Goal: Transaction & Acquisition: Purchase product/service

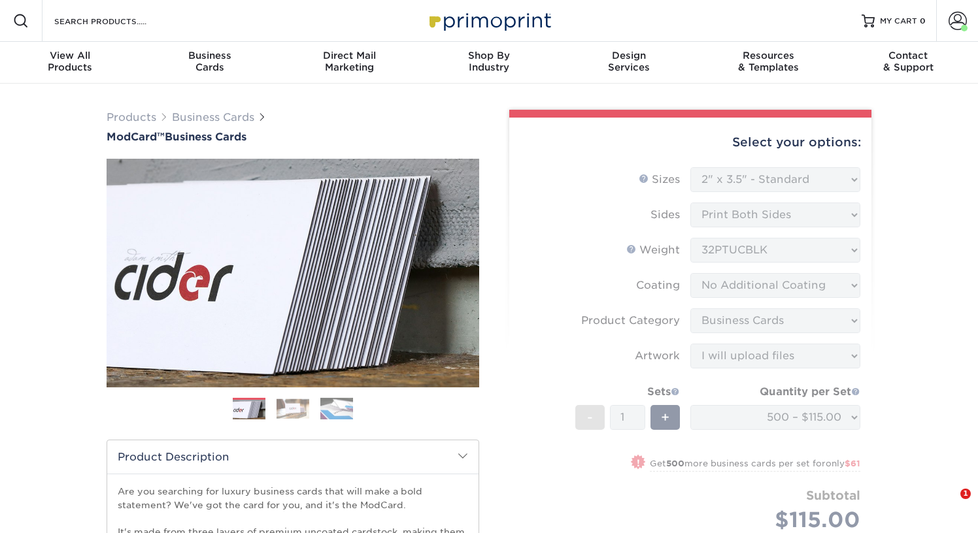
select select "2.00x3.50"
select select "3b5148f1-0588-4f88-a218-97bcfdce65c1"
select select "upload"
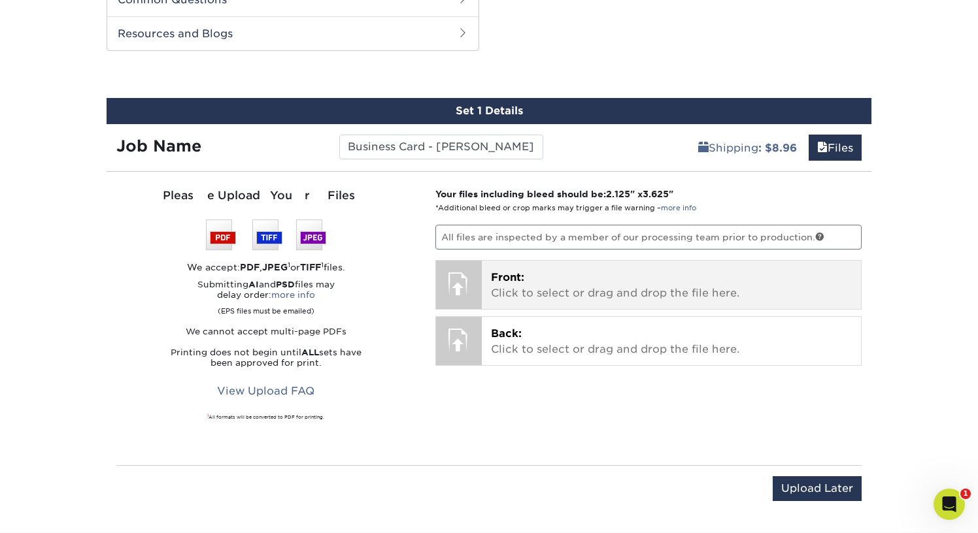
click at [521, 276] on span "Front:" at bounding box center [507, 277] width 33 height 12
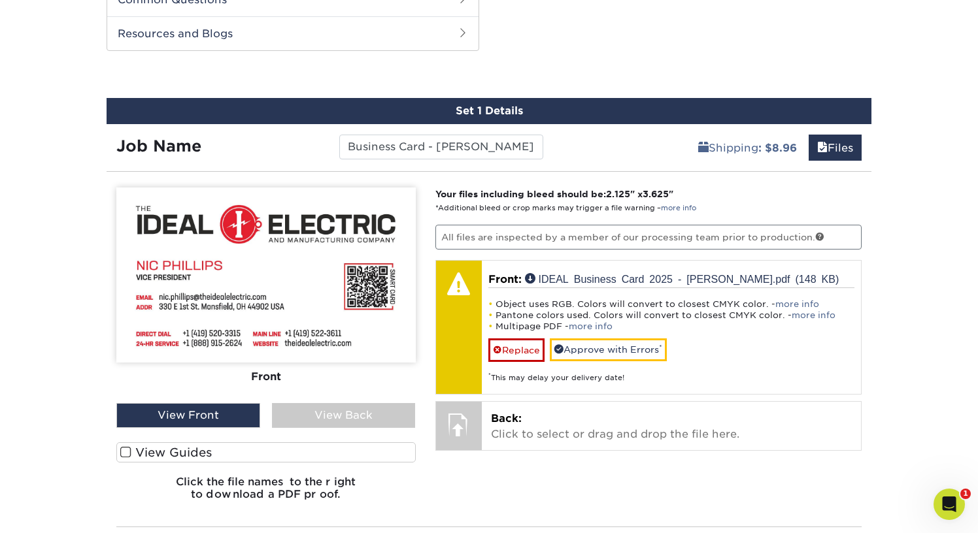
click at [380, 409] on div "View Back" at bounding box center [344, 415] width 144 height 25
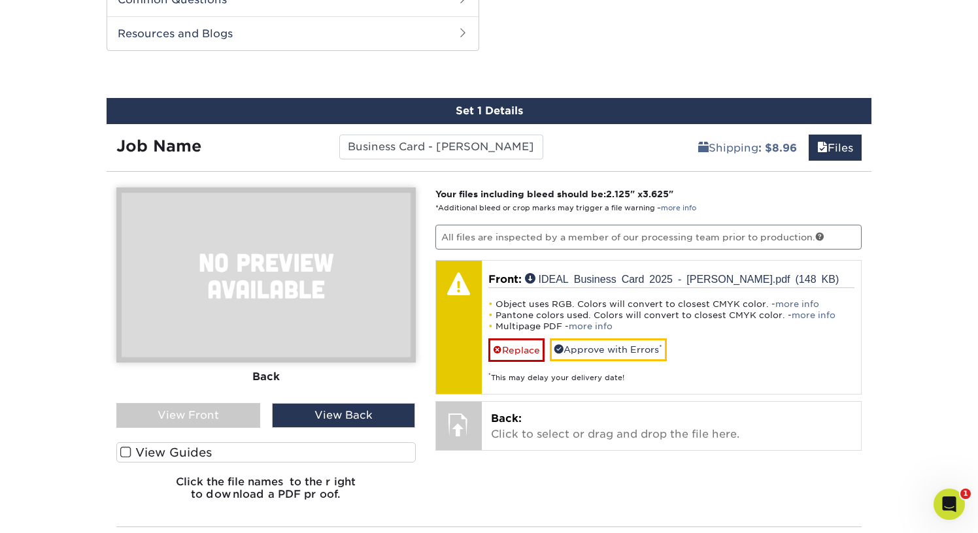
click at [242, 418] on div "View Front" at bounding box center [188, 415] width 144 height 25
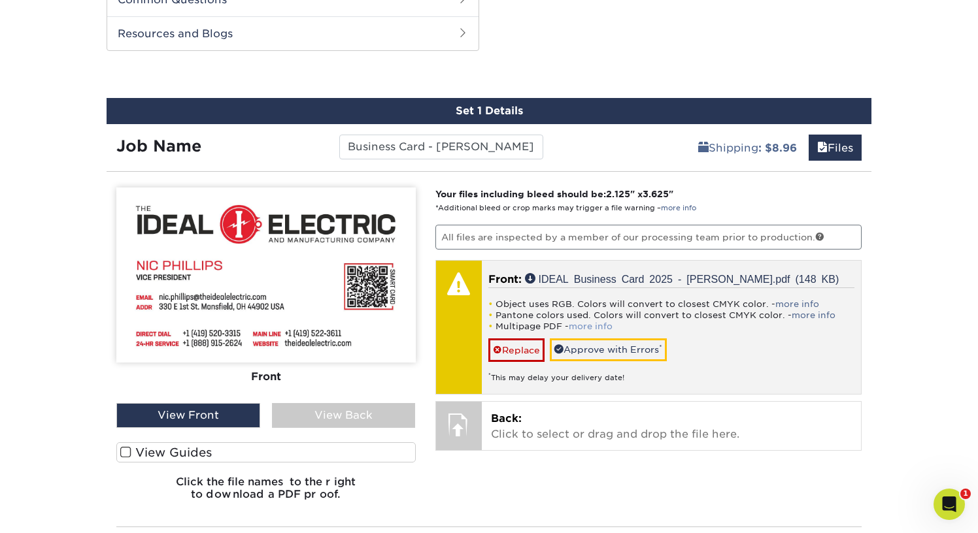
click at [582, 323] on link "more info" at bounding box center [591, 326] width 44 height 10
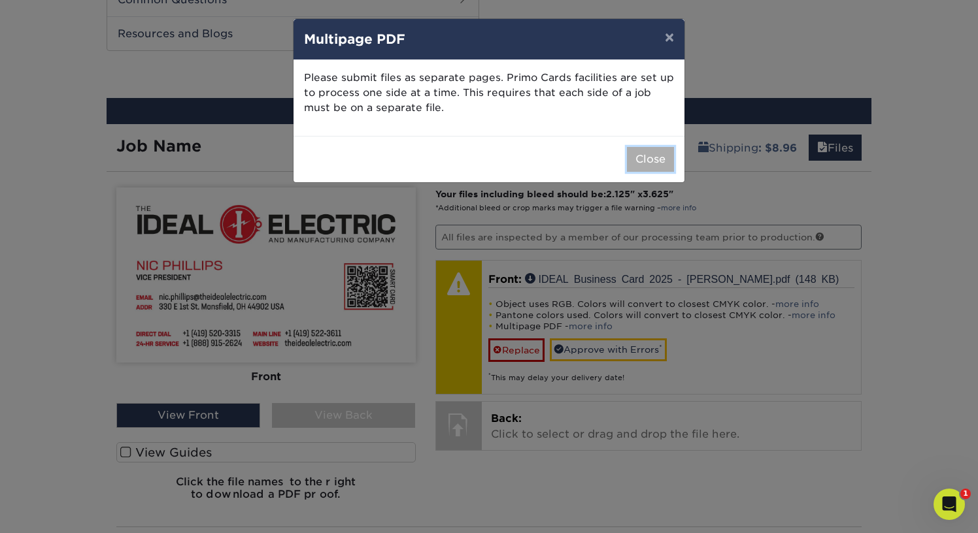
click at [659, 171] on button "Close" at bounding box center [650, 159] width 47 height 25
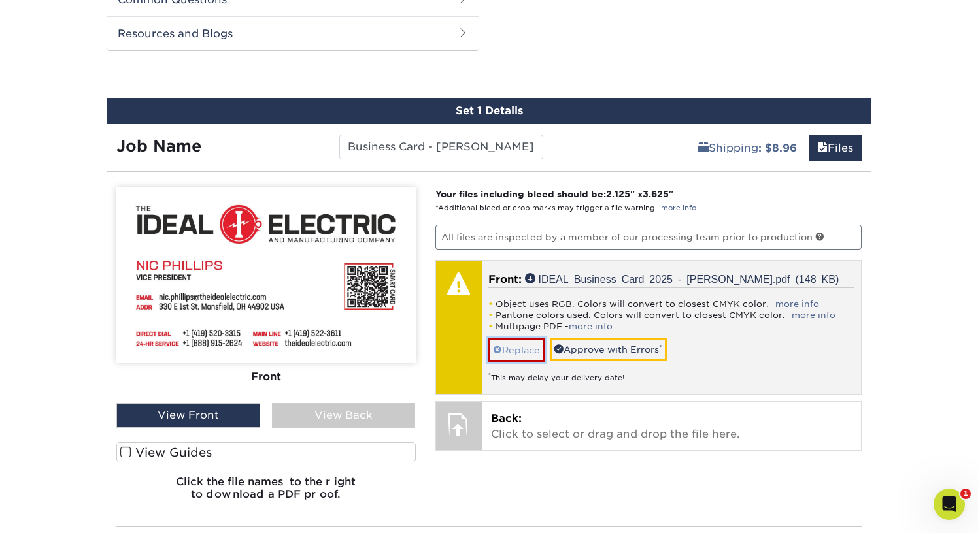
click at [518, 354] on link "Replace" at bounding box center [516, 349] width 56 height 23
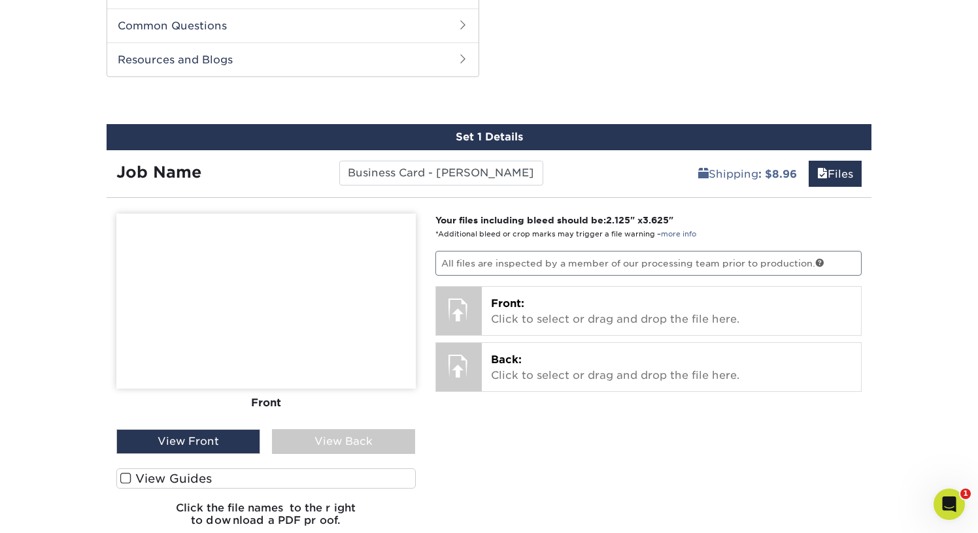
scroll to position [660, 0]
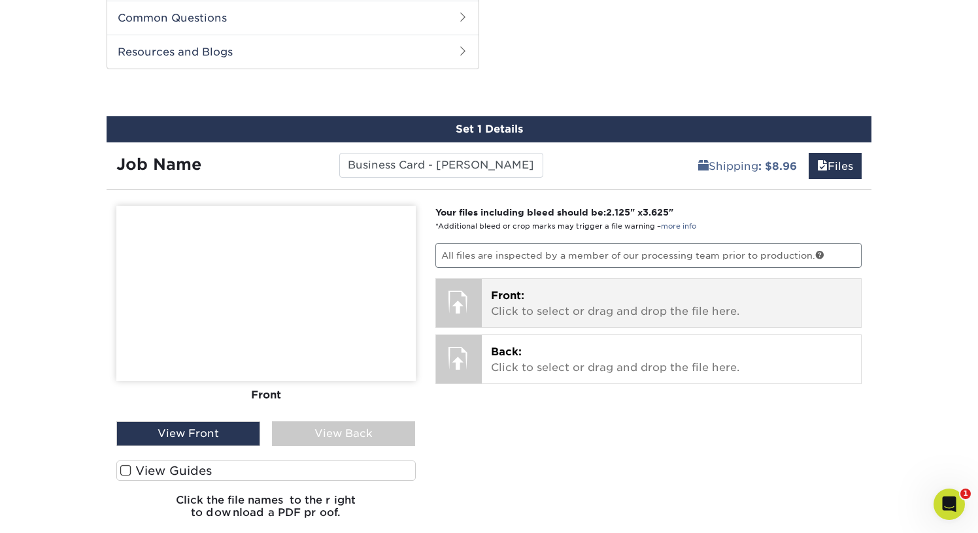
click at [500, 320] on div "Front: Click to select or drag and drop the file here. Choose file IDEAL Busine…" at bounding box center [672, 303] width 380 height 48
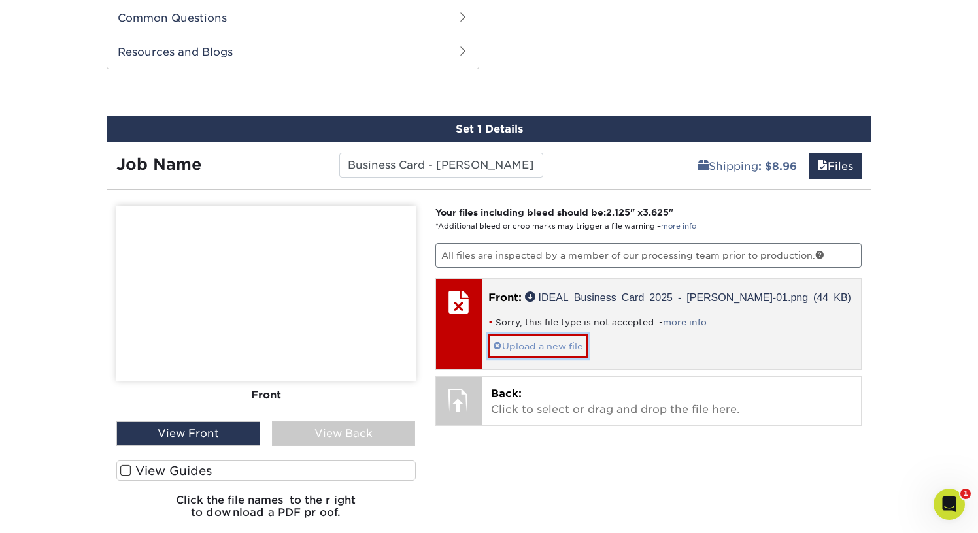
click at [499, 344] on span at bounding box center [497, 346] width 9 height 10
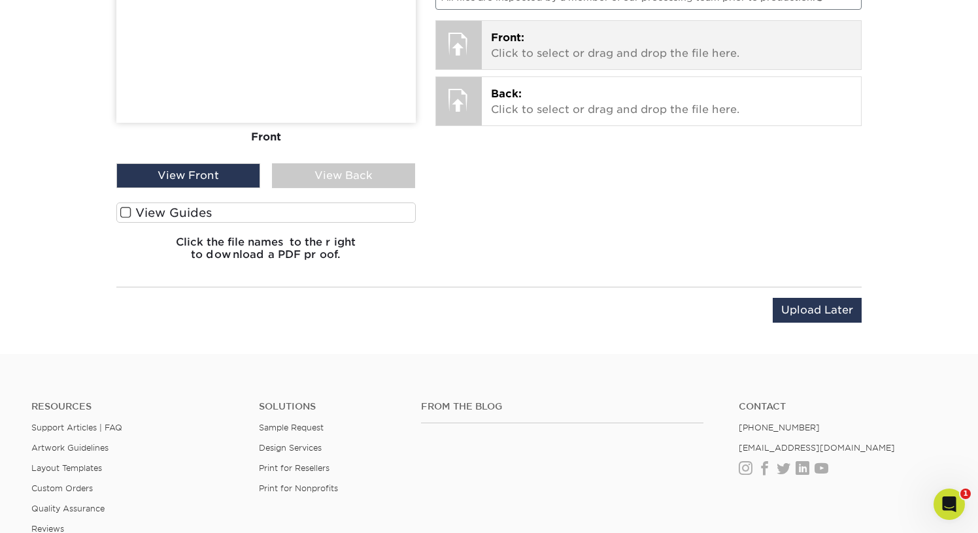
scroll to position [805, 0]
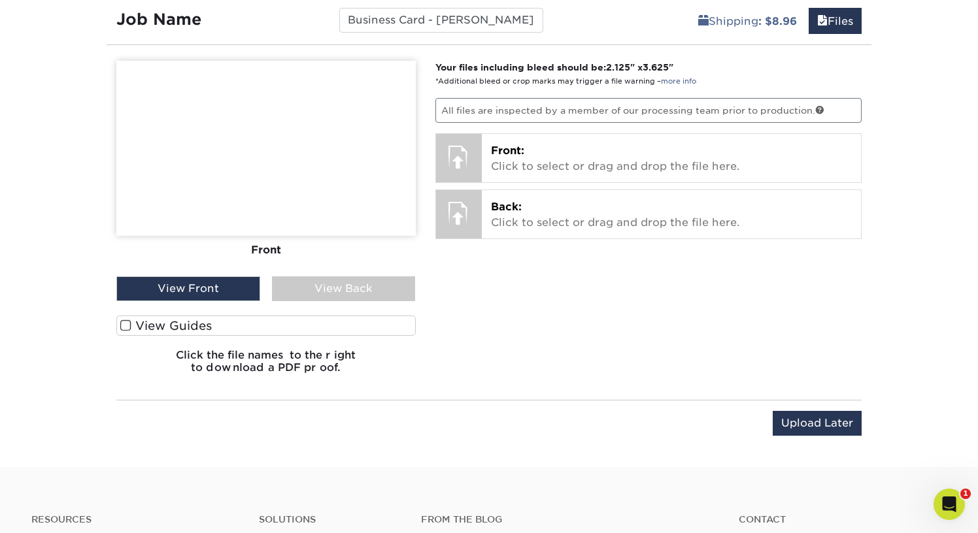
click at [124, 325] on span at bounding box center [125, 326] width 11 height 12
click at [0, 0] on input "View Guides" at bounding box center [0, 0] width 0 height 0
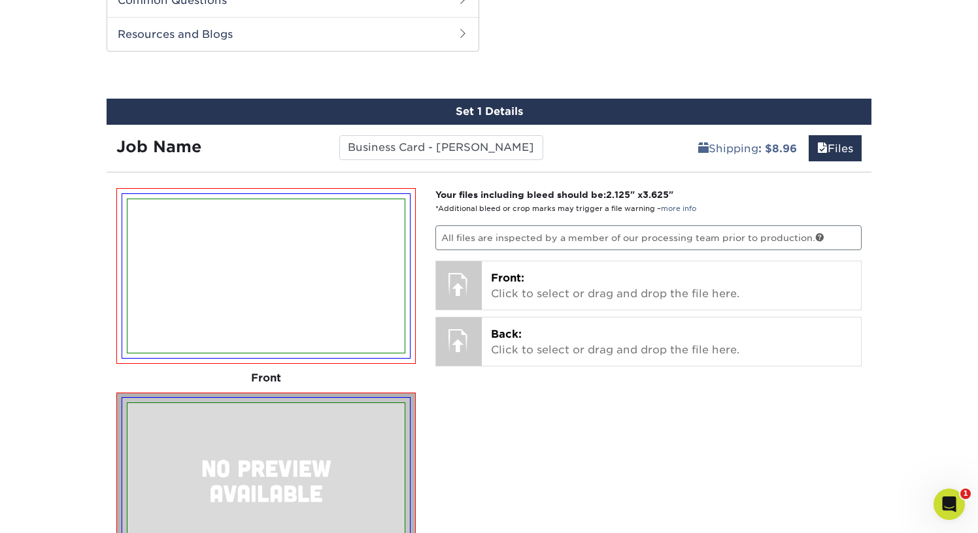
scroll to position [673, 0]
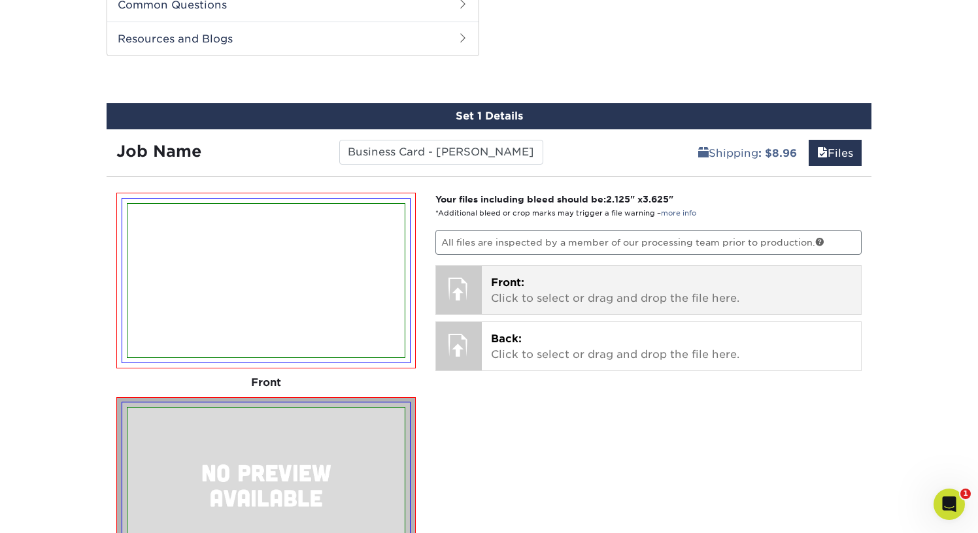
click at [527, 295] on p "Front: Click to select or drag and drop the file here." at bounding box center [671, 290] width 361 height 31
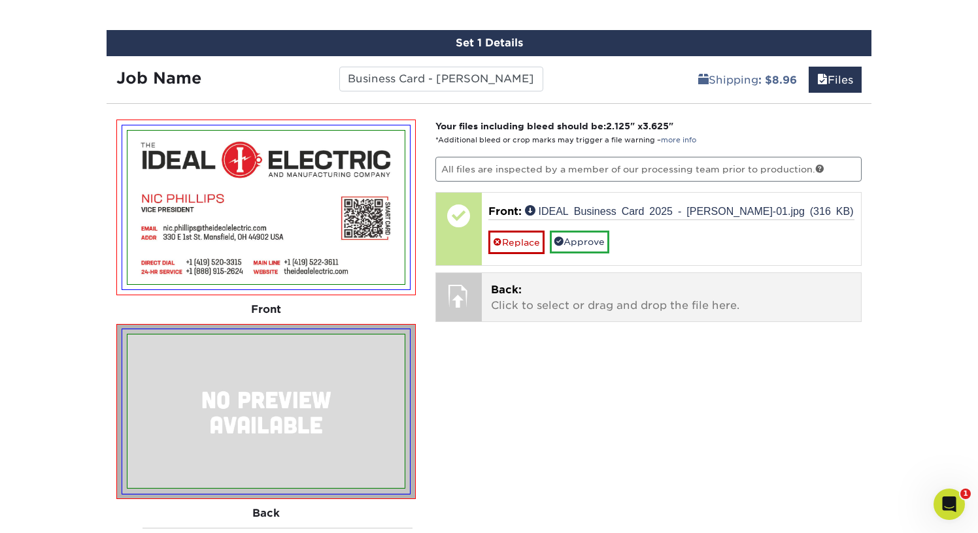
scroll to position [742, 0]
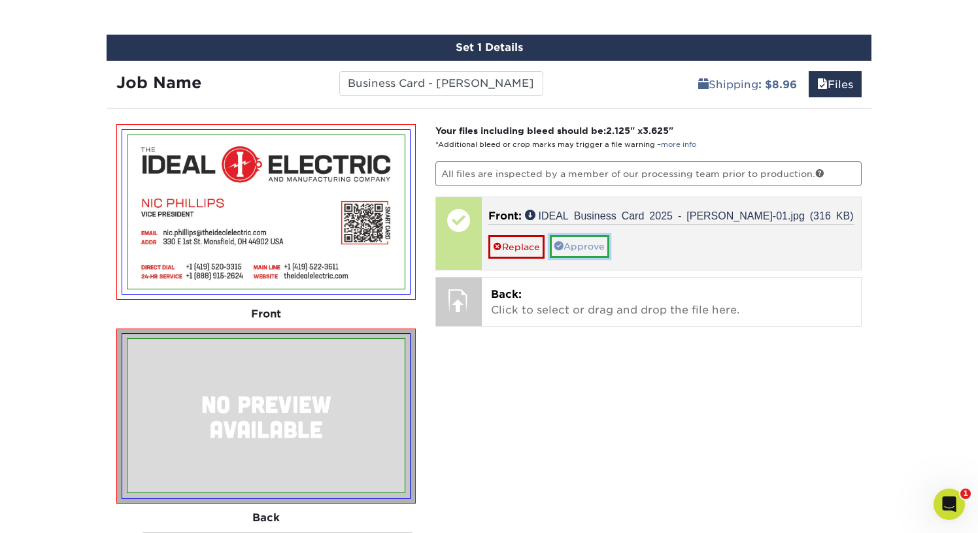
click at [570, 248] on link "Approve" at bounding box center [579, 246] width 59 height 22
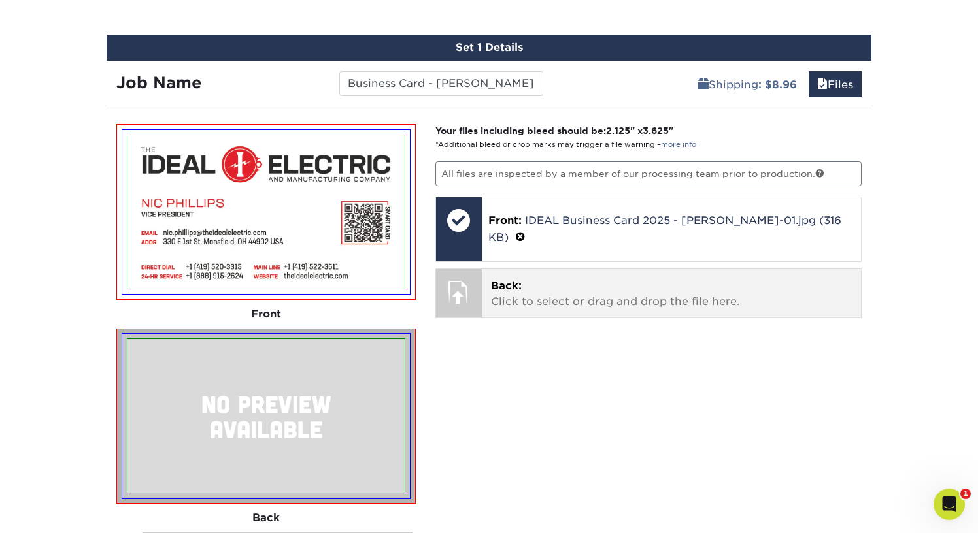
click at [537, 278] on p "Back: Click to select or drag and drop the file here." at bounding box center [671, 293] width 361 height 31
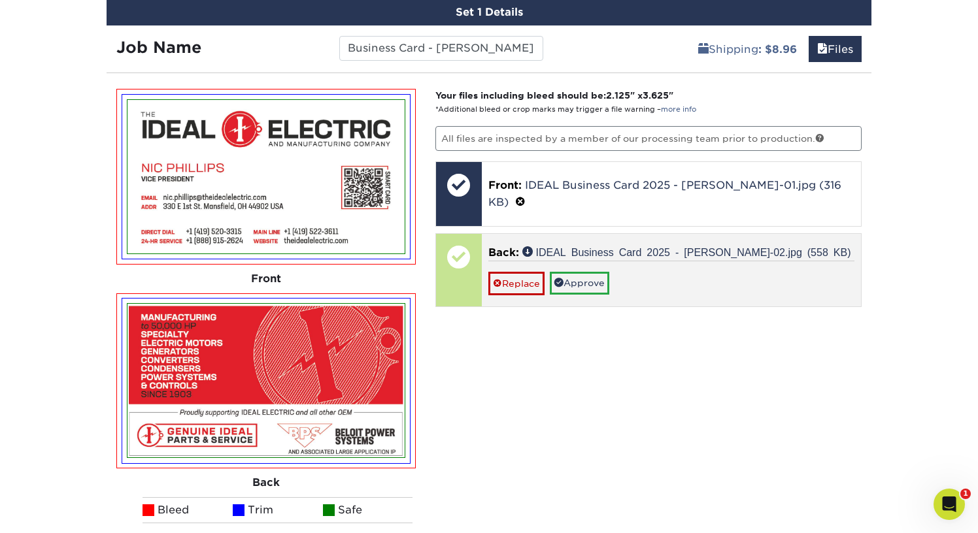
scroll to position [791, 0]
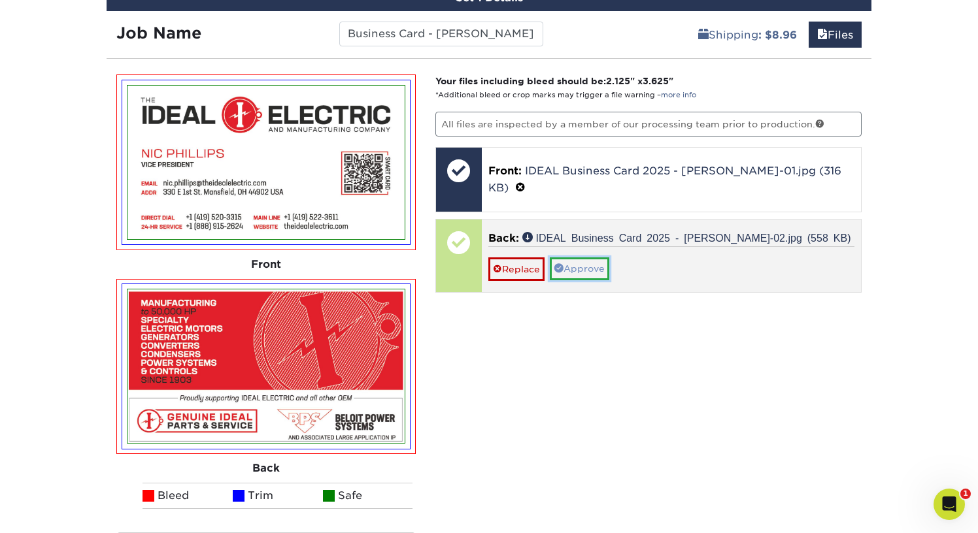
click at [592, 257] on link "Approve" at bounding box center [579, 268] width 59 height 22
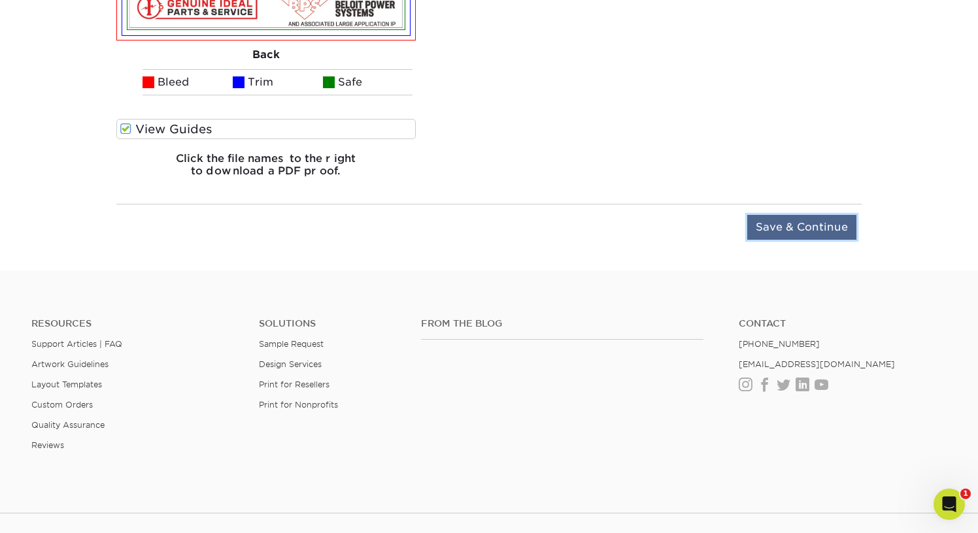
click at [787, 222] on input "Save & Continue" at bounding box center [801, 227] width 109 height 25
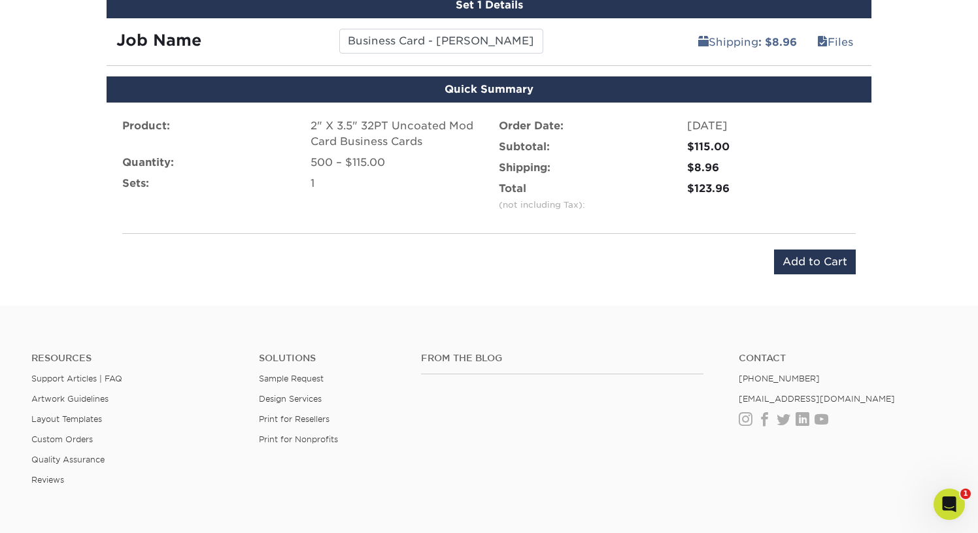
scroll to position [651, 0]
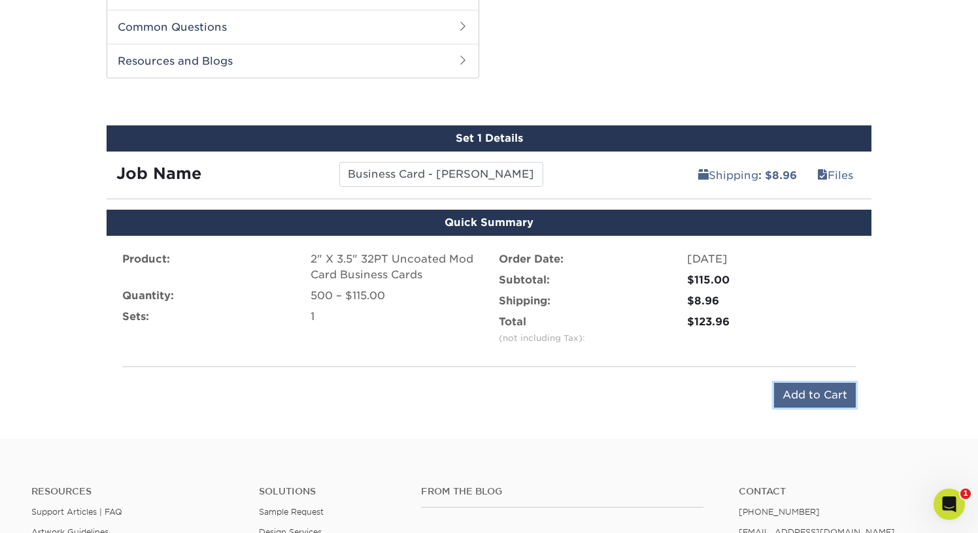
click at [805, 397] on input "Add to Cart" at bounding box center [815, 395] width 82 height 25
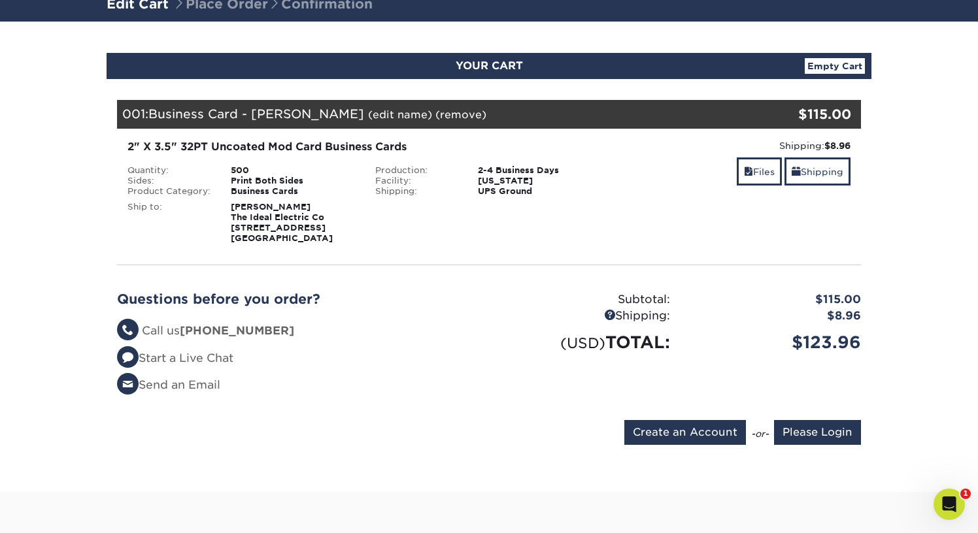
scroll to position [101, 0]
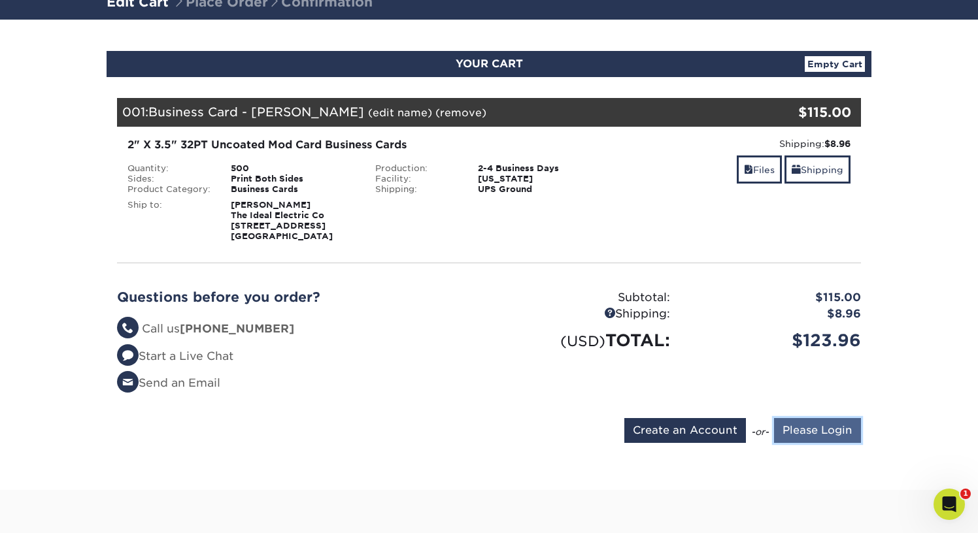
click at [806, 434] on input "Please Login" at bounding box center [817, 430] width 87 height 25
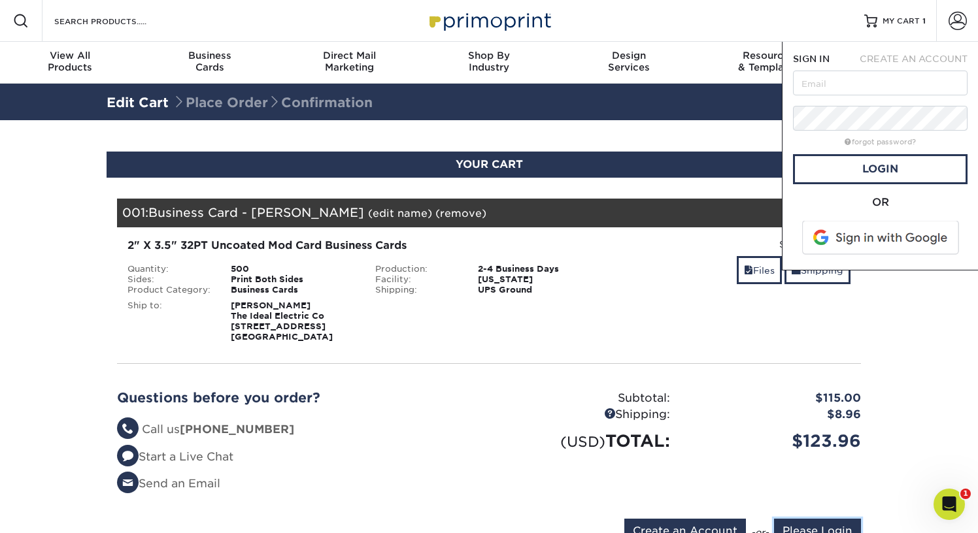
scroll to position [0, 0]
click at [820, 94] on input "text" at bounding box center [880, 83] width 174 height 25
type input "morgan.frederick@theidealelectric.com"
click at [868, 167] on link "Login" at bounding box center [880, 169] width 174 height 30
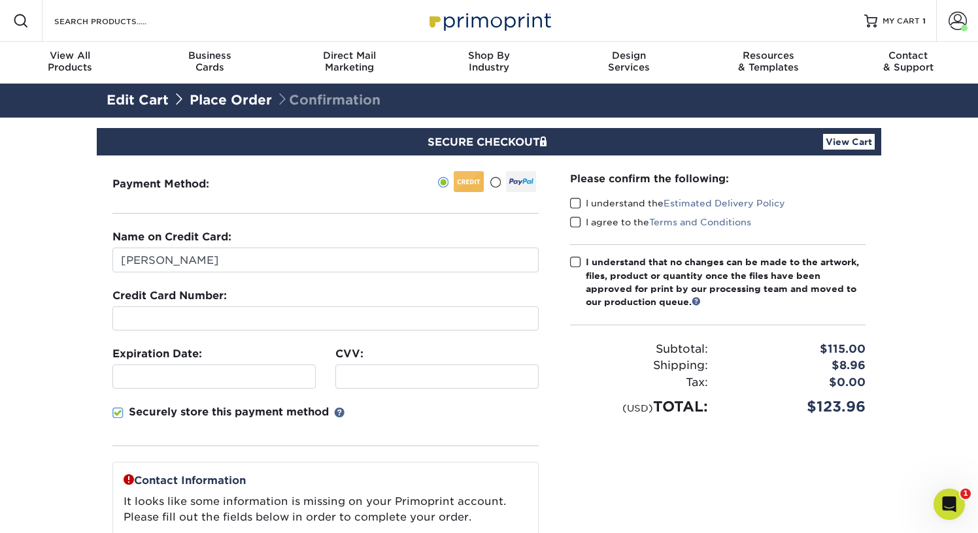
click at [574, 203] on span at bounding box center [575, 203] width 11 height 12
click at [0, 0] on input "I understand the Estimated Delivery Policy" at bounding box center [0, 0] width 0 height 0
click at [574, 222] on span at bounding box center [575, 222] width 11 height 12
click at [0, 0] on input "I agree to the Terms and Conditions" at bounding box center [0, 0] width 0 height 0
click at [574, 257] on span at bounding box center [575, 262] width 11 height 12
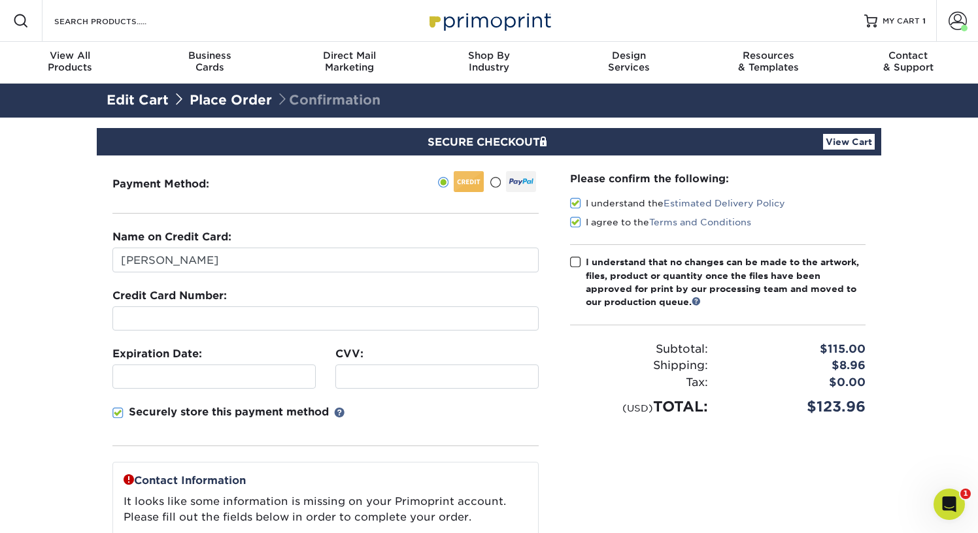
click at [0, 0] on input "I understand that no changes can be made to the artwork, files, product or quan…" at bounding box center [0, 0] width 0 height 0
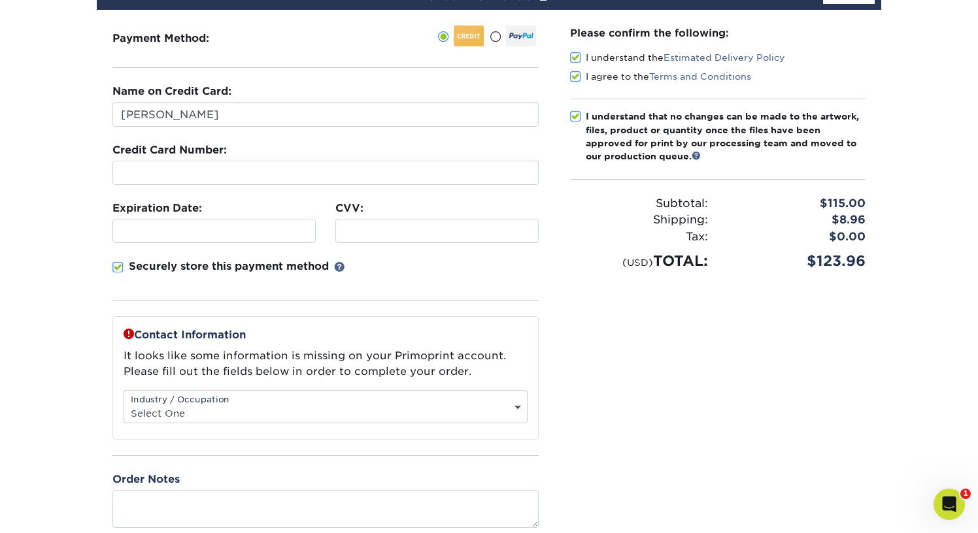
scroll to position [147, 0]
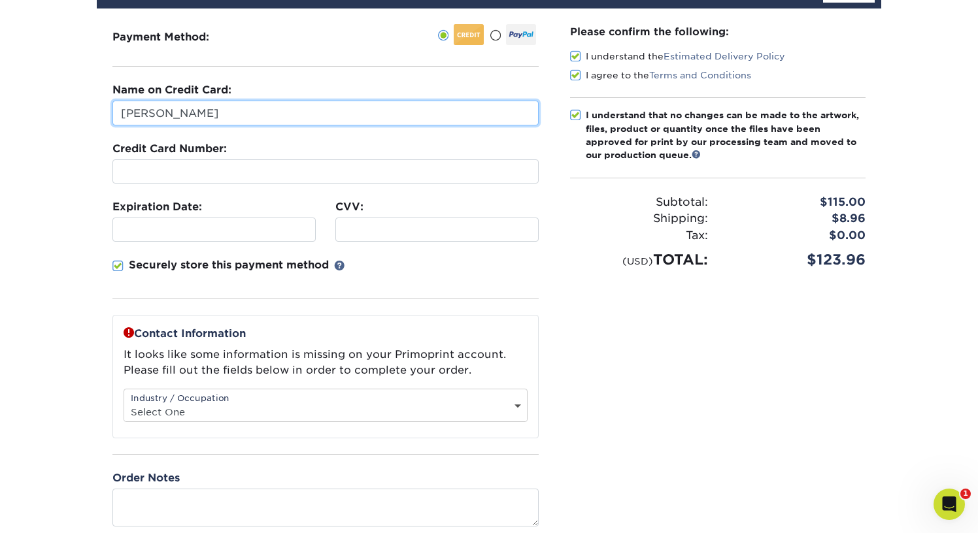
click at [239, 119] on input "[PERSON_NAME]" at bounding box center [325, 113] width 426 height 25
type input "P"
click at [187, 116] on input "Nic" at bounding box center [325, 113] width 426 height 25
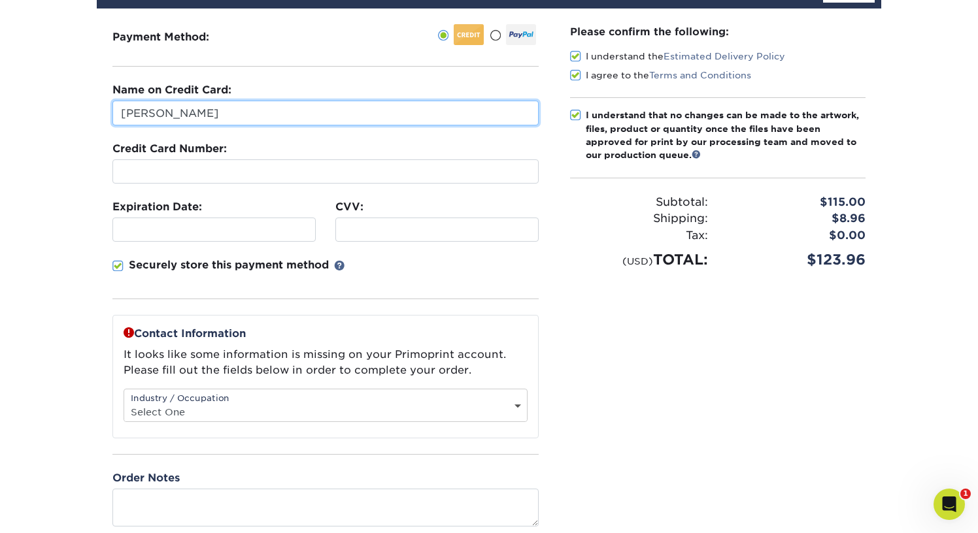
type input "Nicholas Phillips"
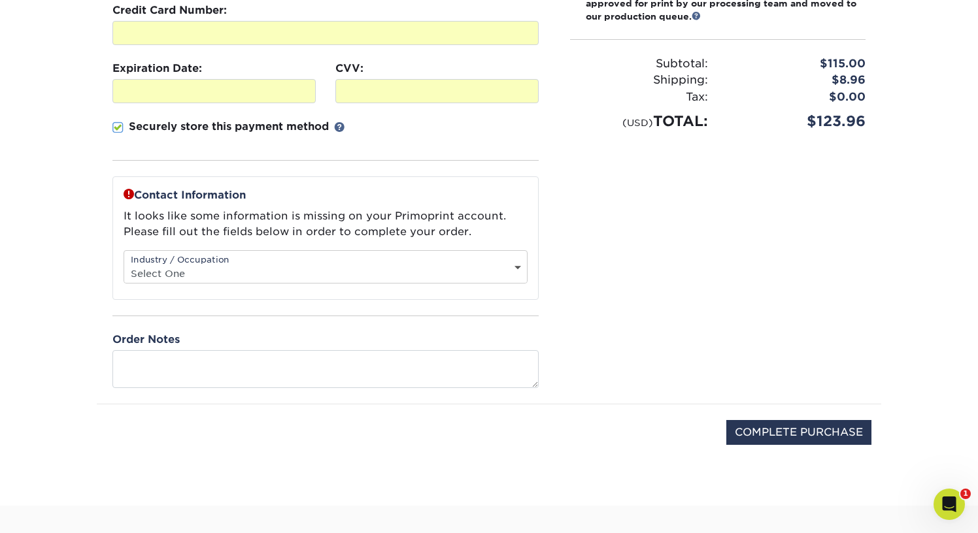
scroll to position [287, 0]
click at [319, 265] on select "Select One Administrative Executive Human Resources Construction Education Ente…" at bounding box center [325, 272] width 403 height 19
select select "16"
click at [124, 263] on select "Select One Administrative Executive Human Resources Construction Education Ente…" at bounding box center [325, 272] width 403 height 19
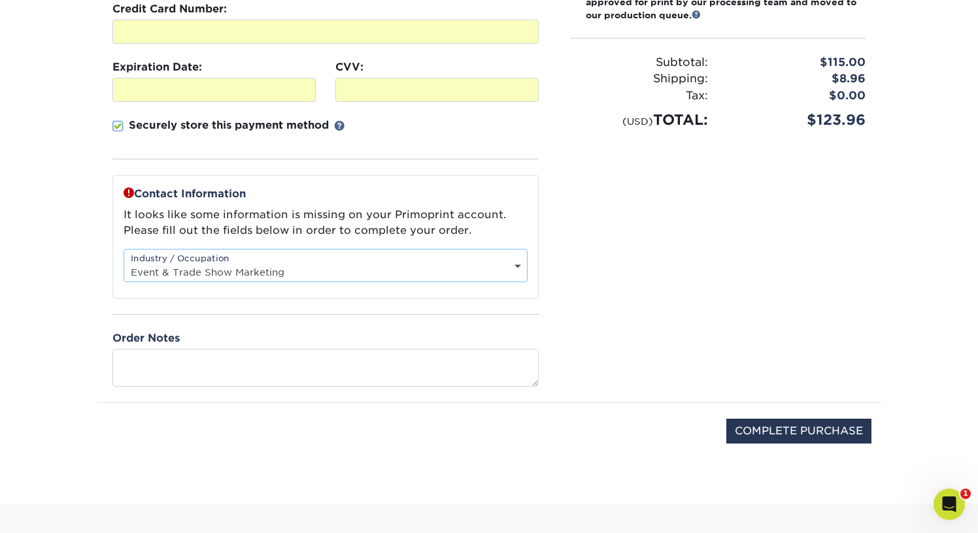
click at [630, 347] on div "Please confirm the following: I understand the Estimated Delivery Policy I agre…" at bounding box center [717, 136] width 327 height 534
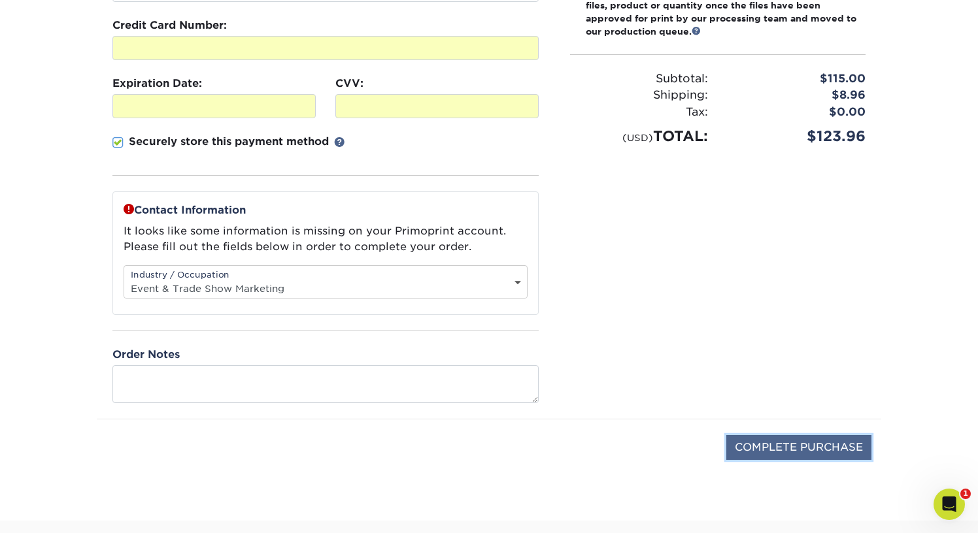
scroll to position [271, 0]
click at [774, 454] on input "COMPLETE PURCHASE" at bounding box center [798, 447] width 145 height 25
type input "PROCESSING, PLEASE WAIT..."
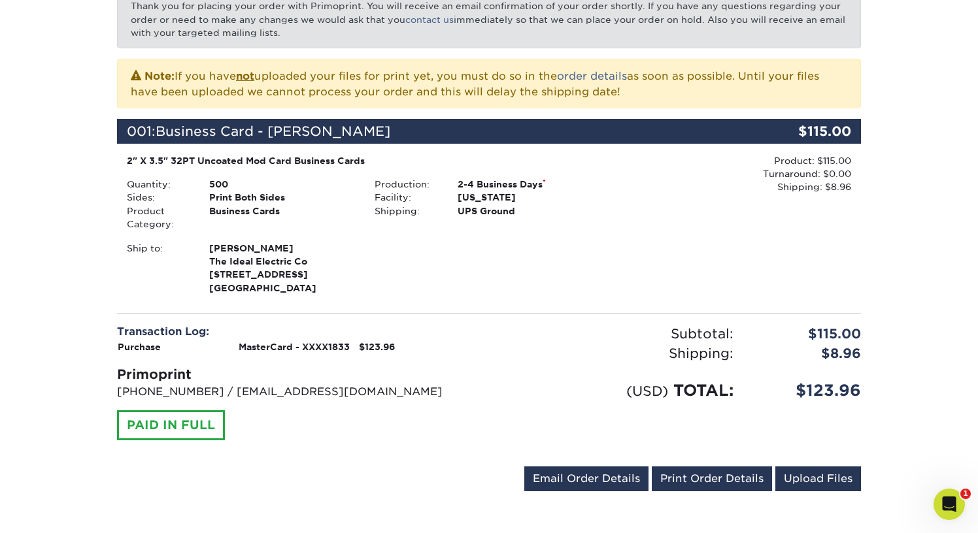
scroll to position [240, 0]
